Goal: Transaction & Acquisition: Book appointment/travel/reservation

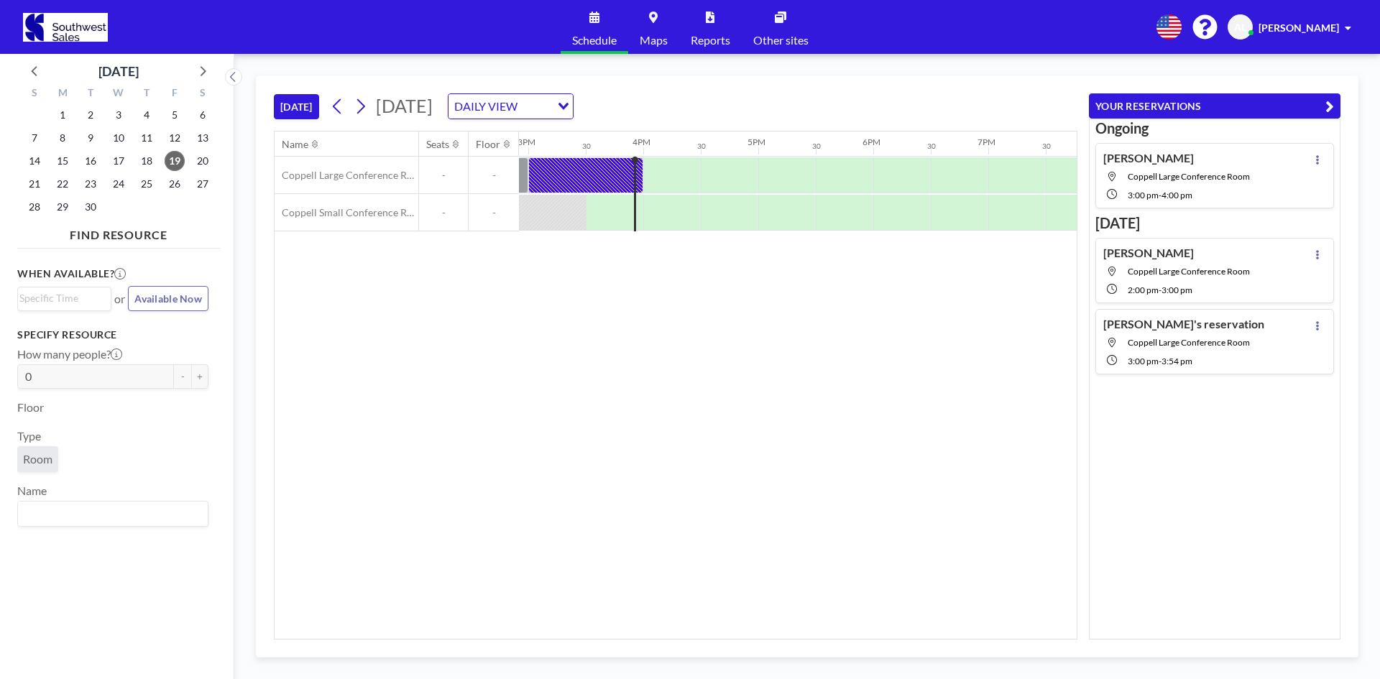
scroll to position [0, 1725]
click at [365, 109] on icon at bounding box center [361, 106] width 8 height 15
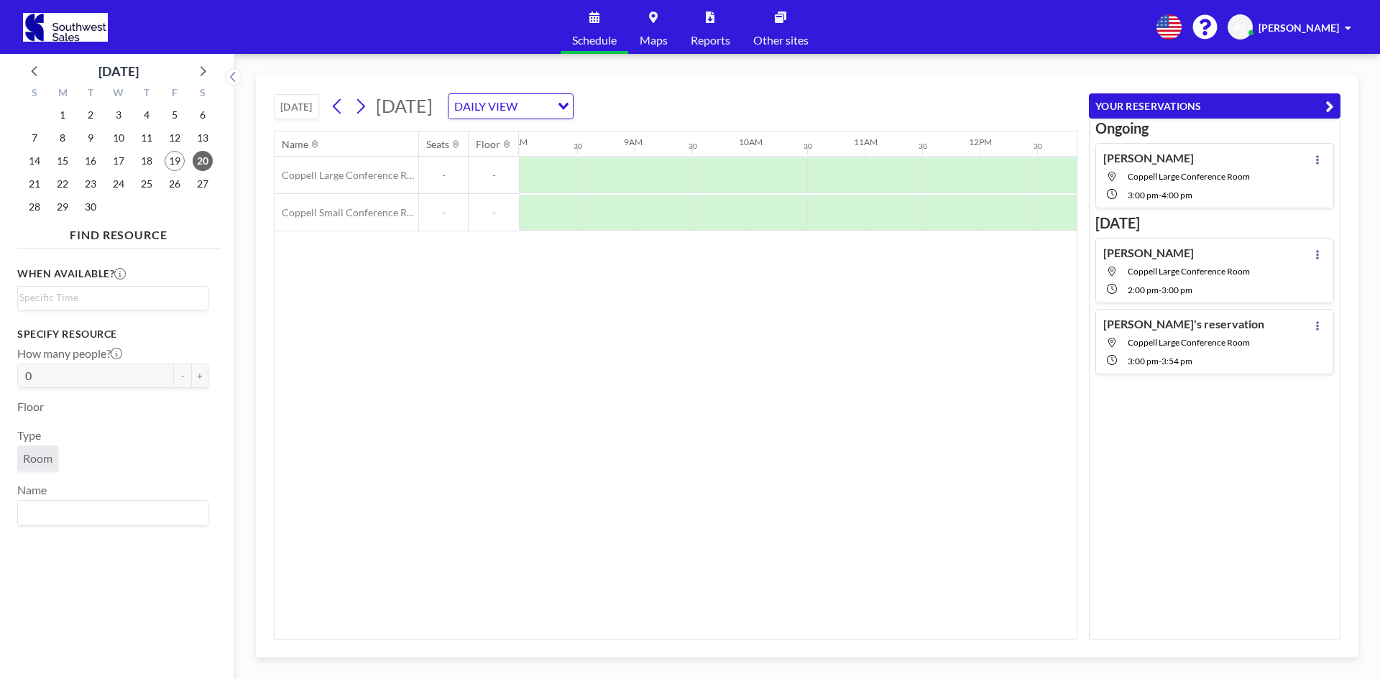
scroll to position [0, 920]
click at [362, 108] on icon at bounding box center [361, 107] width 14 height 22
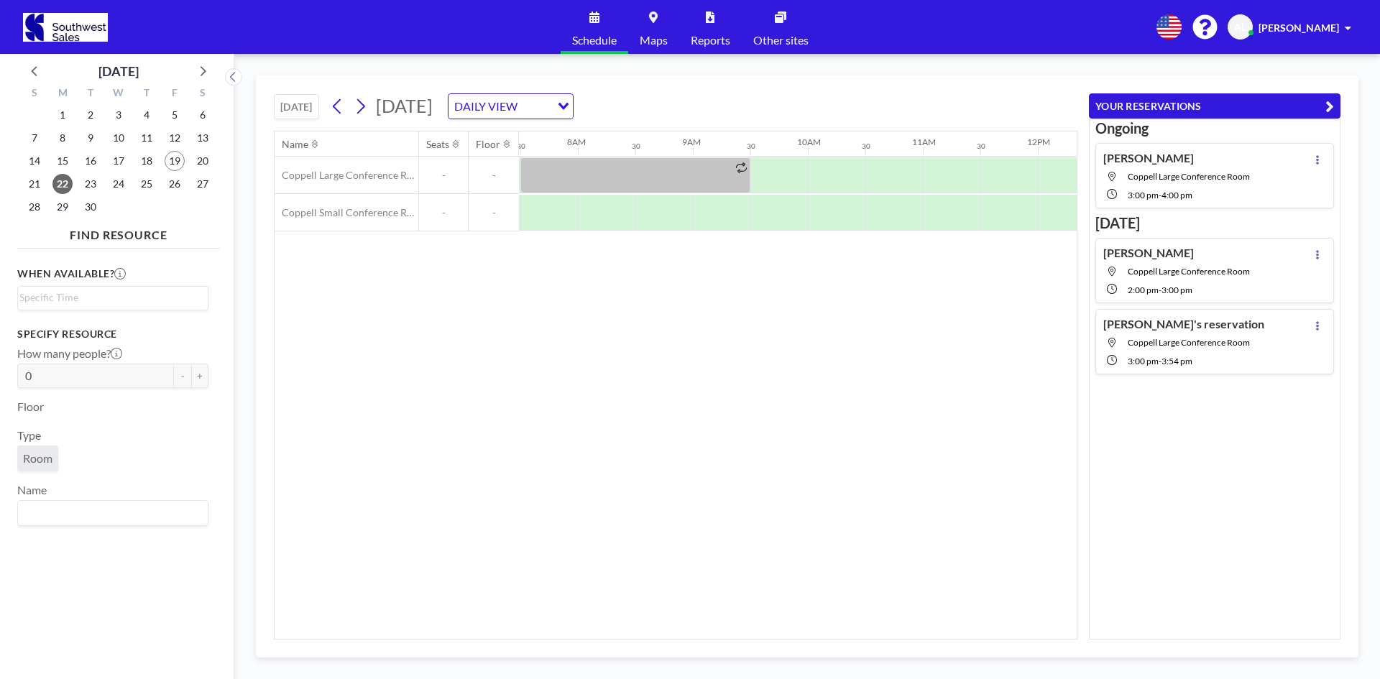
scroll to position [0, 863]
click at [684, 221] on div at bounding box center [663, 213] width 58 height 36
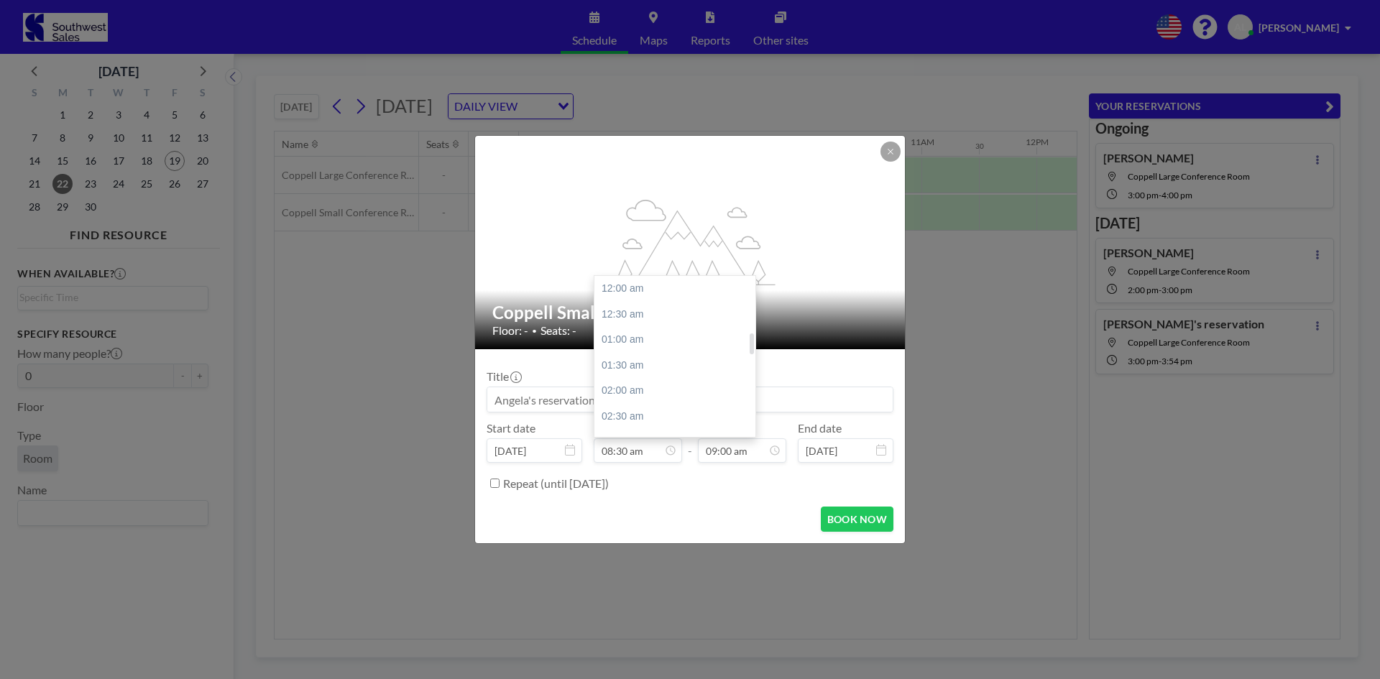
scroll to position [435, 0]
click at [641, 342] on div "09:30 am" at bounding box center [679, 340] width 168 height 26
type input "09:30 am"
type input "10:00 am"
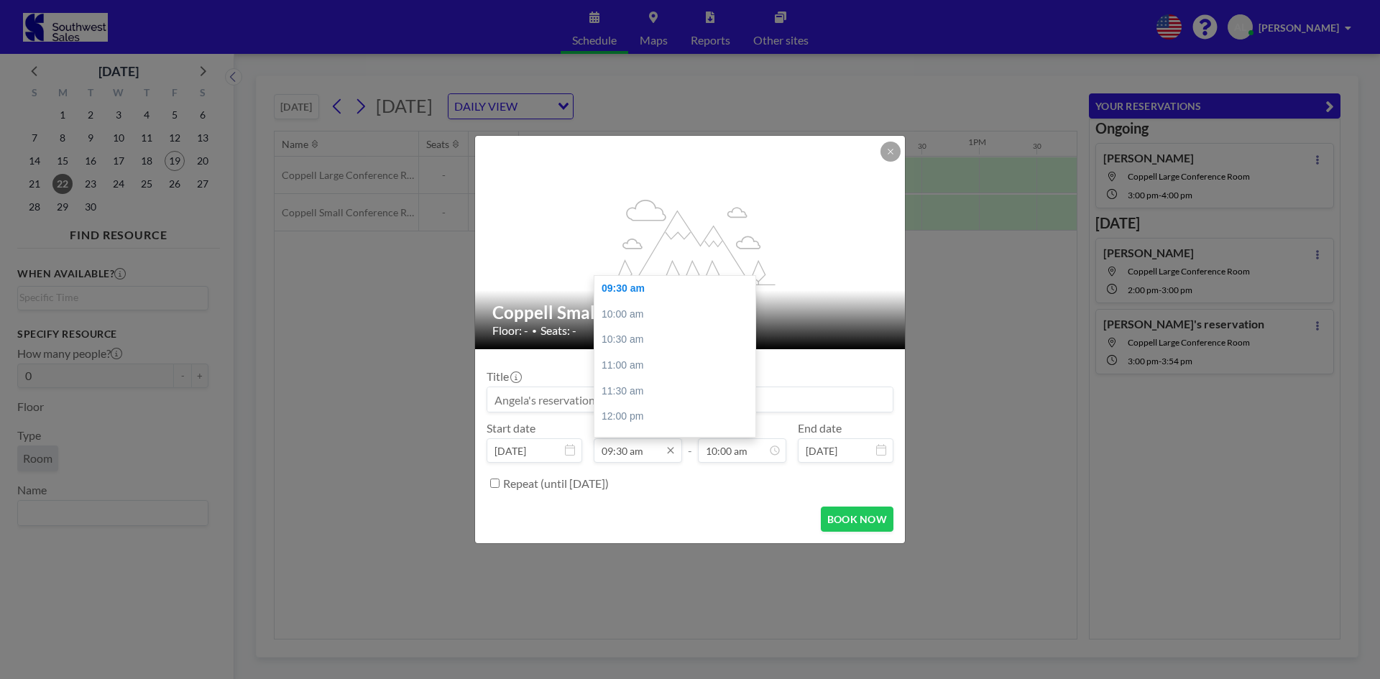
click at [640, 451] on input "09:30 am" at bounding box center [638, 451] width 88 height 24
click at [643, 453] on input "09:30 am" at bounding box center [638, 451] width 88 height 24
click at [623, 382] on div "08:30 am" at bounding box center [679, 382] width 168 height 26
type input "08:30 am"
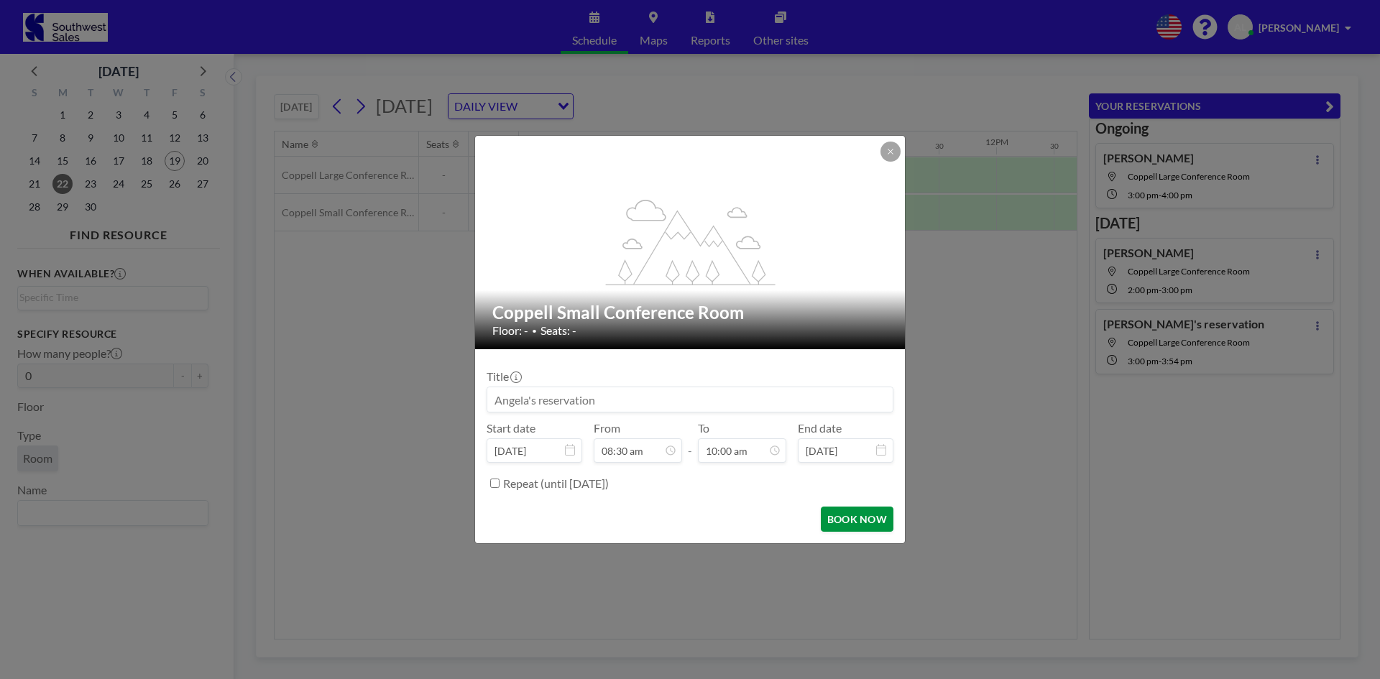
scroll to position [0, 920]
click at [857, 533] on form "Title Start date [DATE] From 08:30 am - To 10:00 am End date [DATE] Repeat (unt…" at bounding box center [690, 446] width 430 height 194
click at [853, 523] on button "BOOK NOW" at bounding box center [857, 519] width 73 height 25
